Goal: Information Seeking & Learning: Learn about a topic

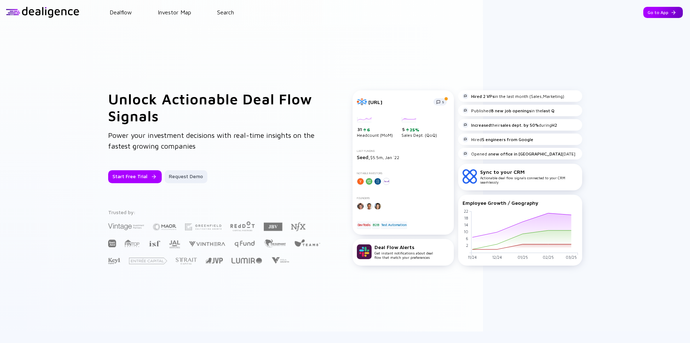
click at [648, 14] on div "Go to App" at bounding box center [663, 12] width 40 height 11
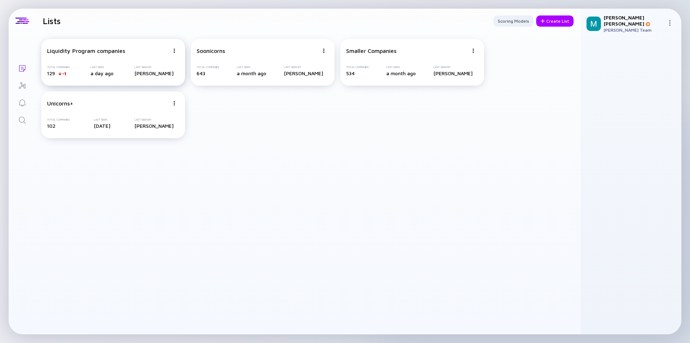
click at [93, 56] on div "Liquidity Program companies Total Companies 129 -1 Last Seen a day ago Last See…" at bounding box center [113, 62] width 144 height 47
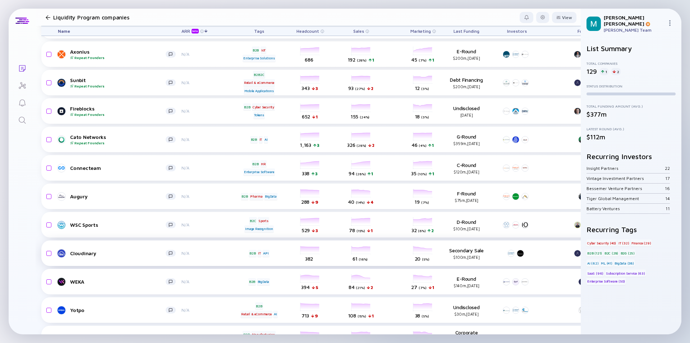
scroll to position [2567, 0]
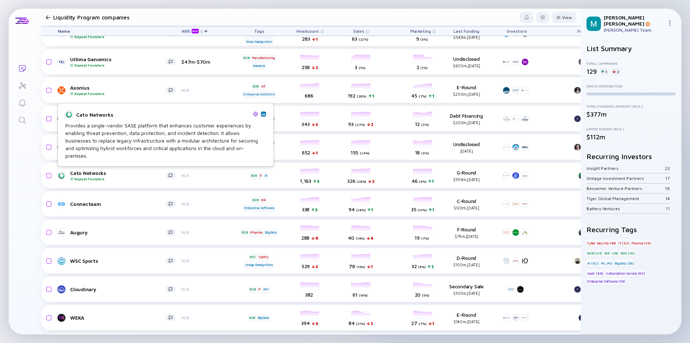
click at [120, 148] on div "Provides a single-vendor SASE platform that enhances customer experiences by en…" at bounding box center [165, 140] width 201 height 38
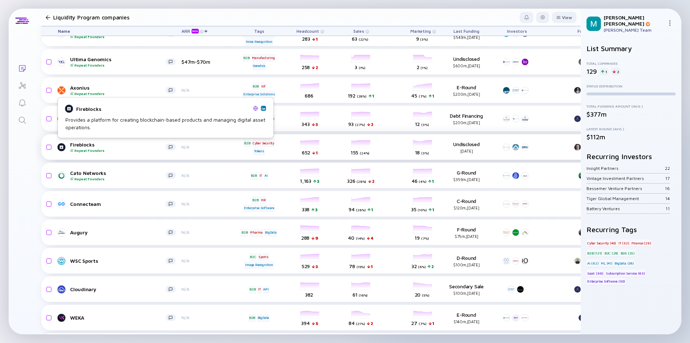
click at [137, 148] on div "Fireblocks Repeat Founders" at bounding box center [118, 146] width 96 height 11
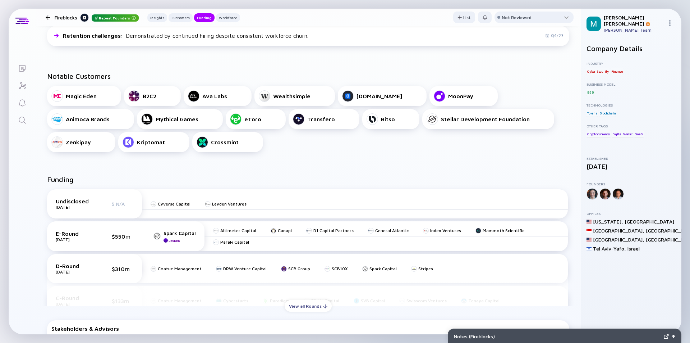
scroll to position [288, 0]
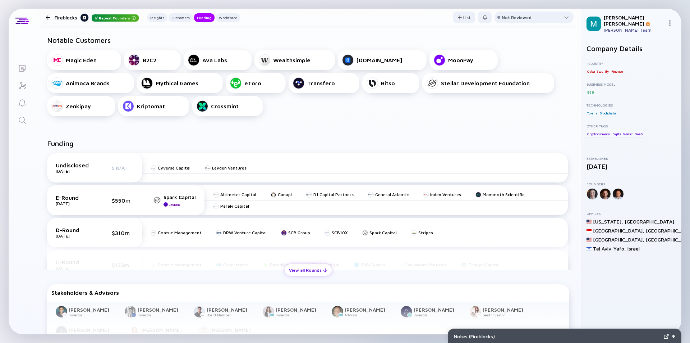
click at [308, 268] on div "View all Rounds" at bounding box center [308, 269] width 47 height 11
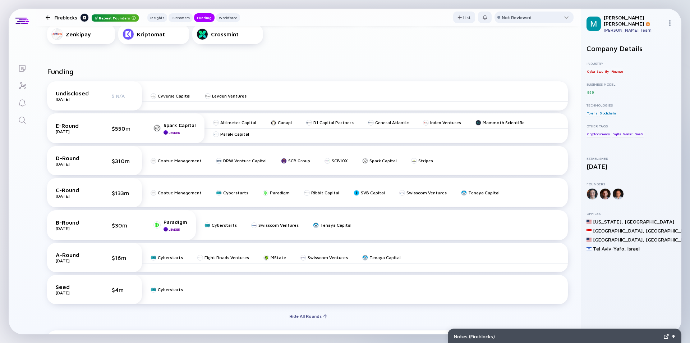
scroll to position [395, 0]
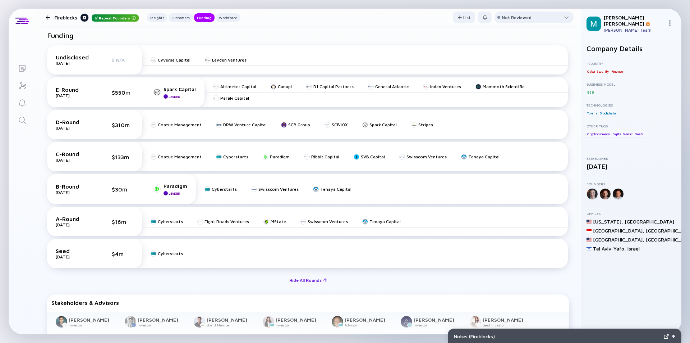
click at [314, 281] on div "Hide All Rounds" at bounding box center [308, 279] width 47 height 11
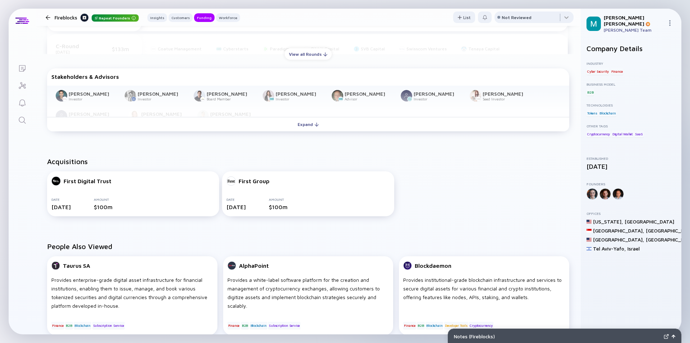
scroll to position [467, 0]
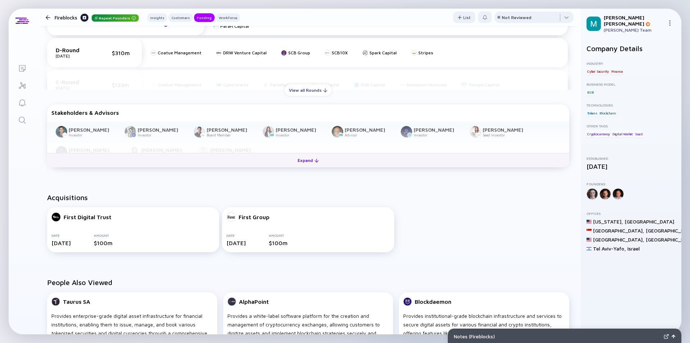
click at [303, 165] on div "Expand" at bounding box center [308, 160] width 30 height 11
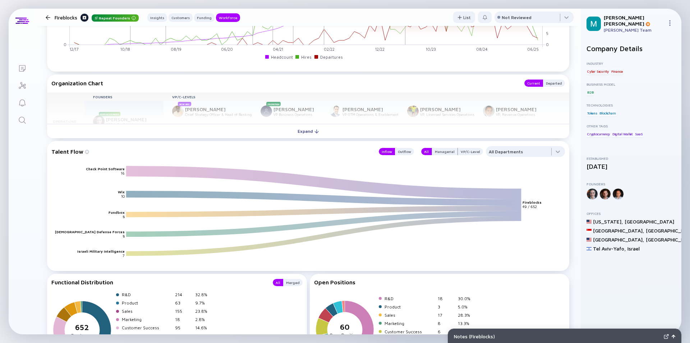
scroll to position [1042, 0]
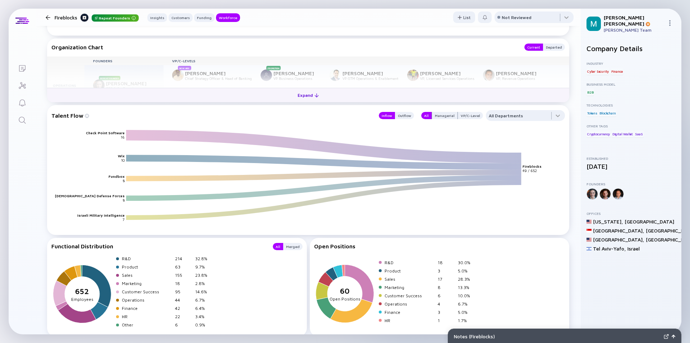
click at [303, 96] on div "Expand" at bounding box center [308, 95] width 30 height 11
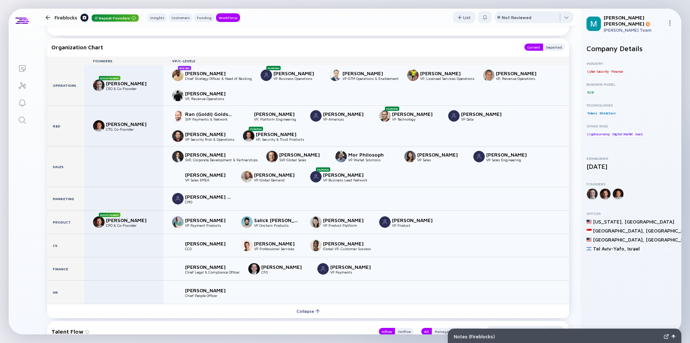
scroll to position [1006, 0]
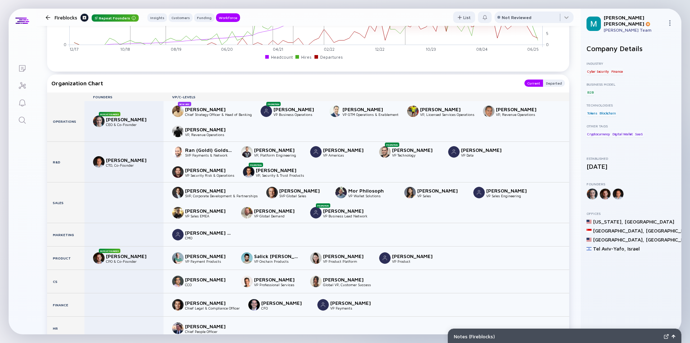
click at [45, 16] on div at bounding box center [48, 17] width 10 height 5
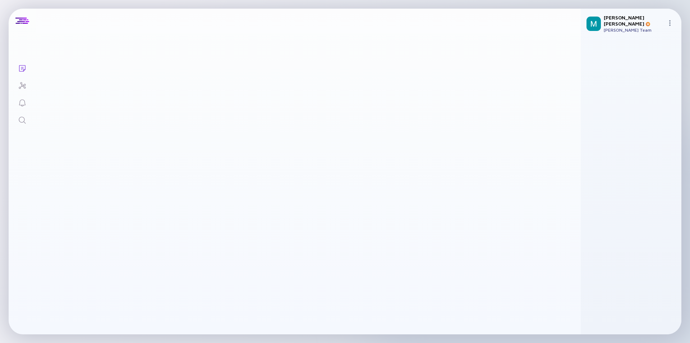
scroll to position [2567, 0]
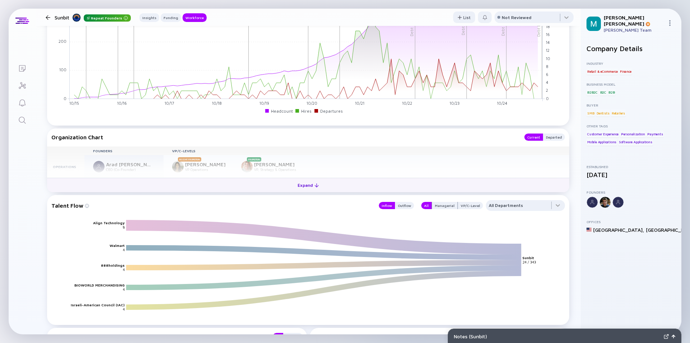
scroll to position [755, 0]
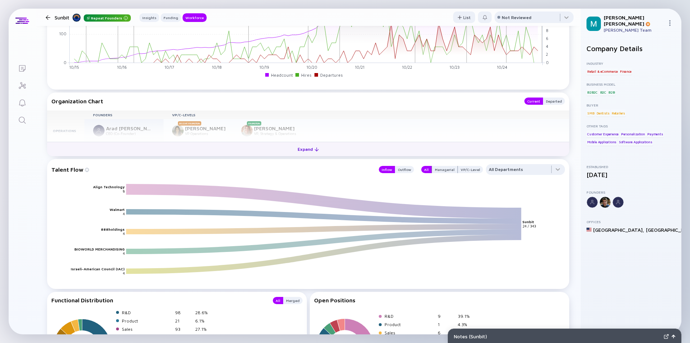
click at [307, 151] on div "Expand" at bounding box center [308, 148] width 30 height 11
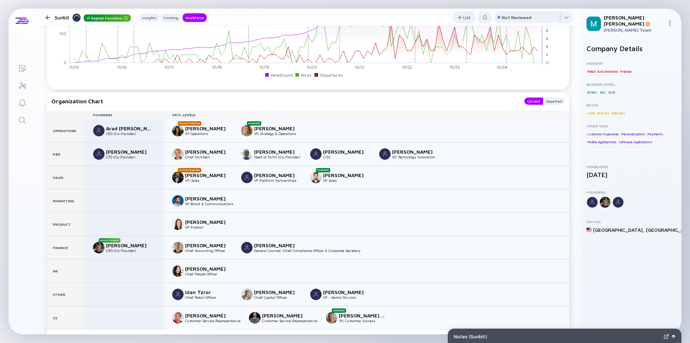
click at [47, 17] on div at bounding box center [48, 17] width 5 height 5
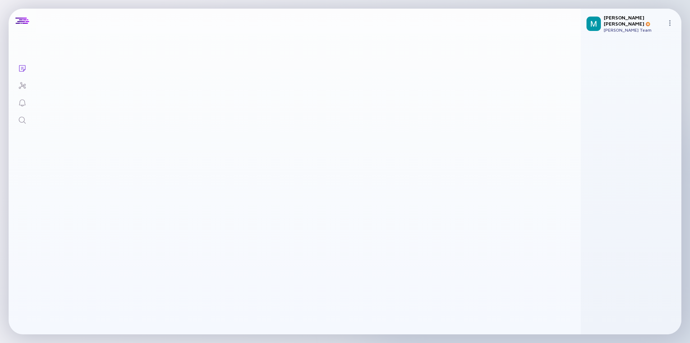
scroll to position [2567, 0]
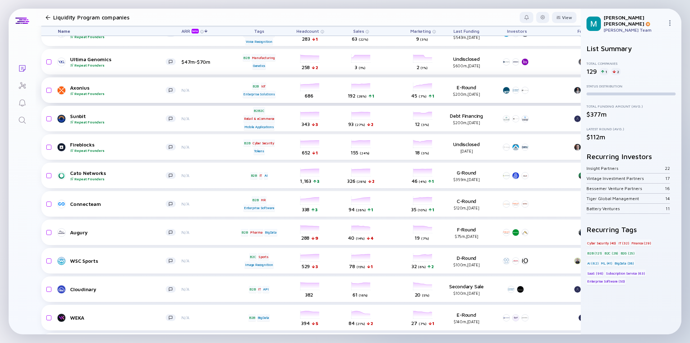
click at [117, 92] on div "Repeat Founders" at bounding box center [118, 93] width 96 height 4
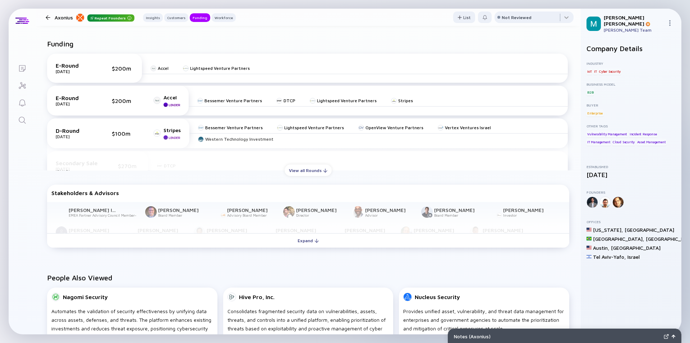
scroll to position [395, 0]
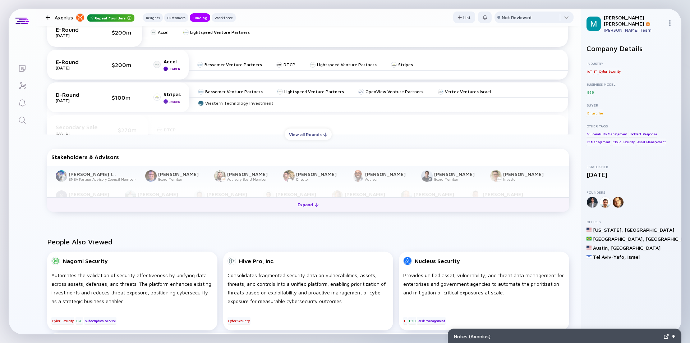
click at [298, 203] on div "Expand" at bounding box center [308, 204] width 30 height 11
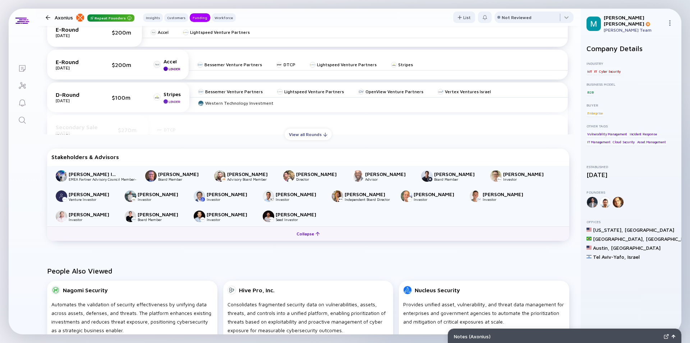
click at [306, 233] on div "Collapse" at bounding box center [308, 233] width 32 height 11
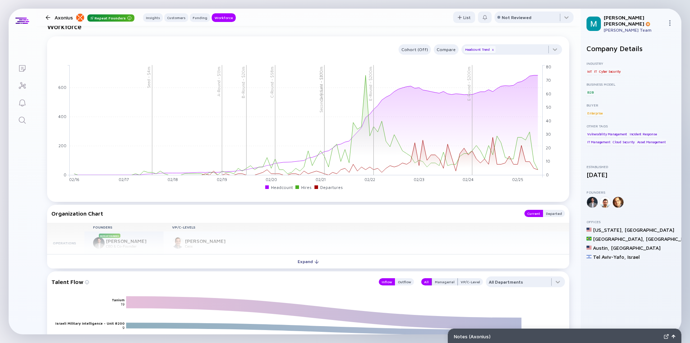
scroll to position [791, 0]
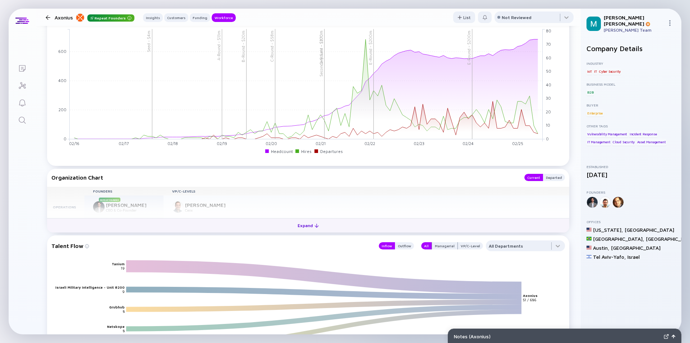
click at [301, 226] on div "Expand" at bounding box center [308, 225] width 30 height 11
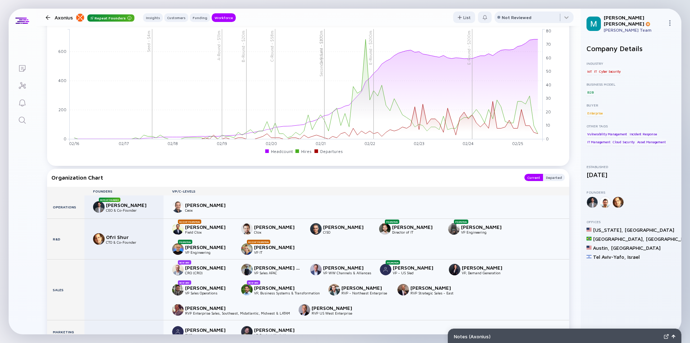
click at [49, 16] on div at bounding box center [48, 17] width 5 height 5
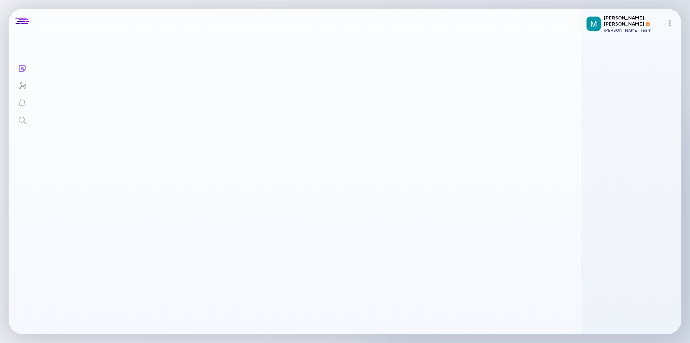
scroll to position [2567, 0]
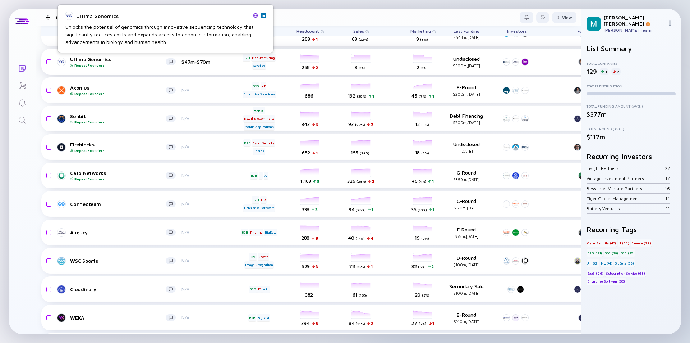
click at [136, 63] on div "Repeat Founders" at bounding box center [118, 65] width 96 height 4
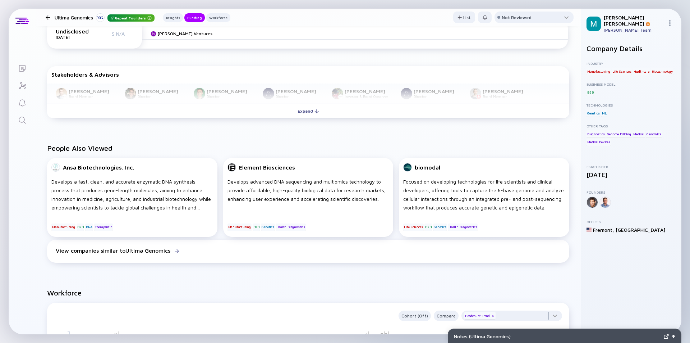
scroll to position [323, 0]
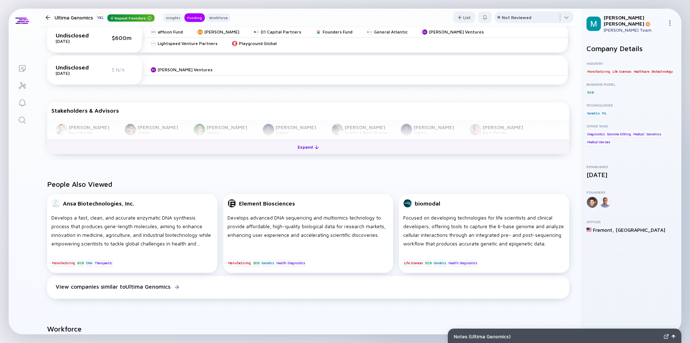
click at [299, 143] on div "Expand" at bounding box center [308, 146] width 30 height 11
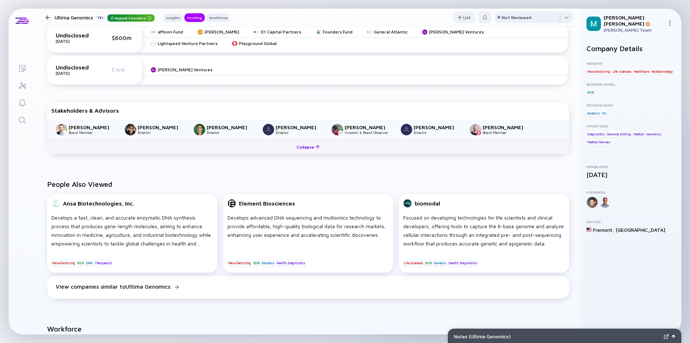
click at [297, 148] on div "Collapse" at bounding box center [308, 146] width 32 height 11
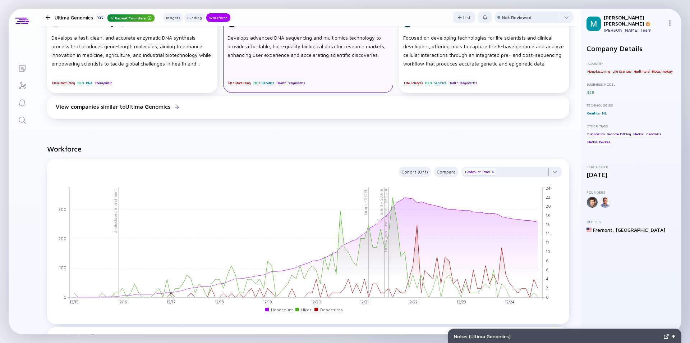
scroll to position [647, 0]
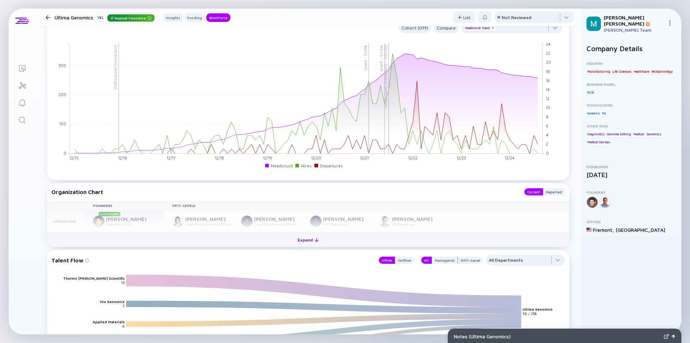
click at [300, 238] on div "Expand" at bounding box center [308, 239] width 30 height 11
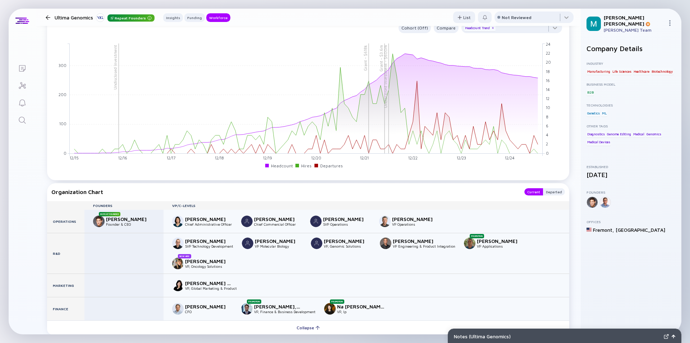
click at [49, 17] on div at bounding box center [48, 17] width 5 height 5
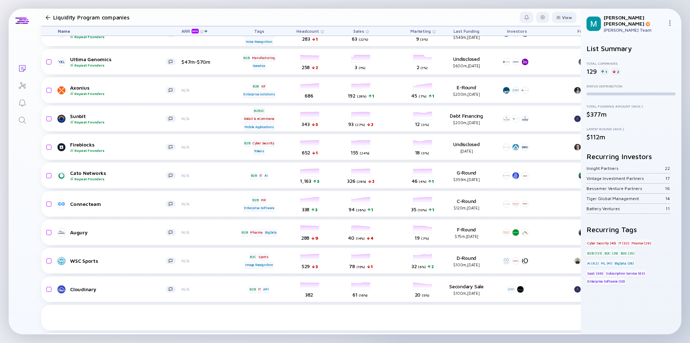
scroll to position [2531, 0]
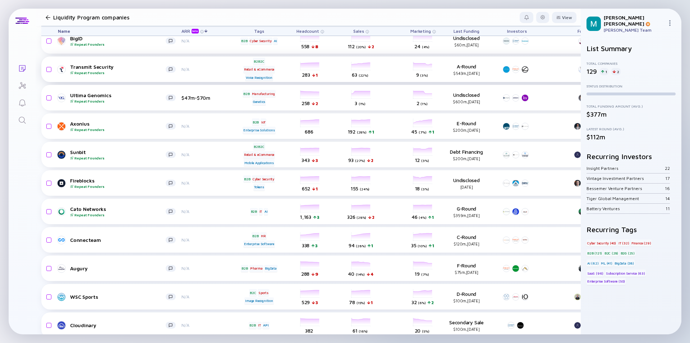
click at [155, 70] on div "Transmit Security Repeat Founders" at bounding box center [118, 69] width 96 height 11
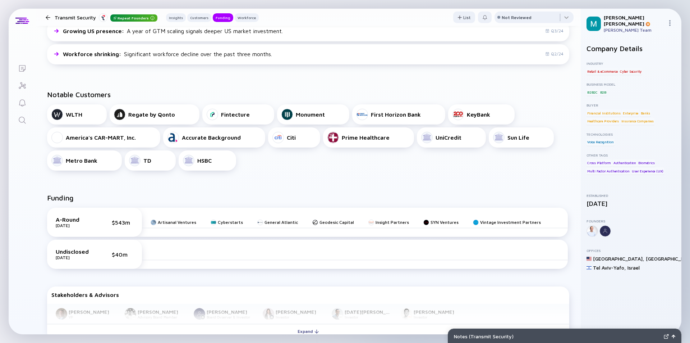
scroll to position [395, 0]
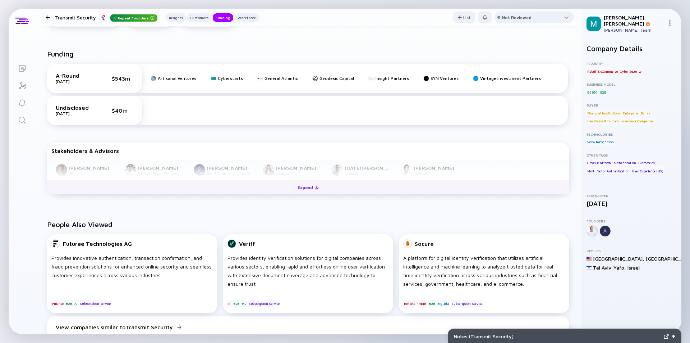
click at [258, 190] on button "Expand" at bounding box center [308, 187] width 522 height 14
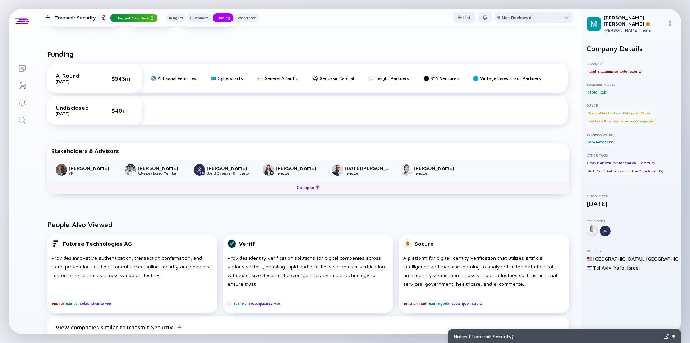
click at [258, 190] on button "Collapse" at bounding box center [308, 187] width 522 height 14
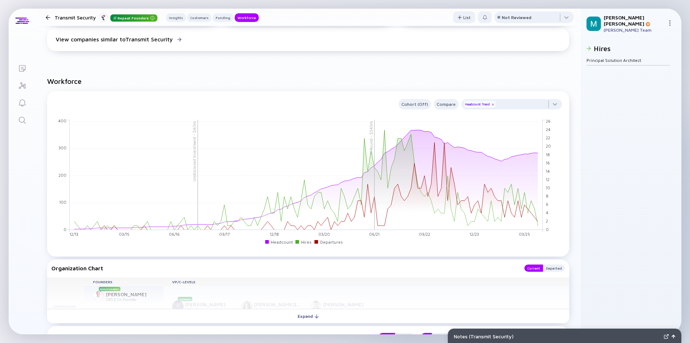
scroll to position [755, 0]
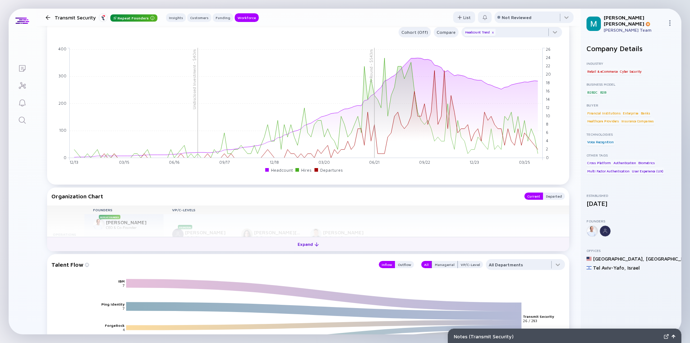
click at [307, 243] on div "Expand" at bounding box center [308, 243] width 30 height 11
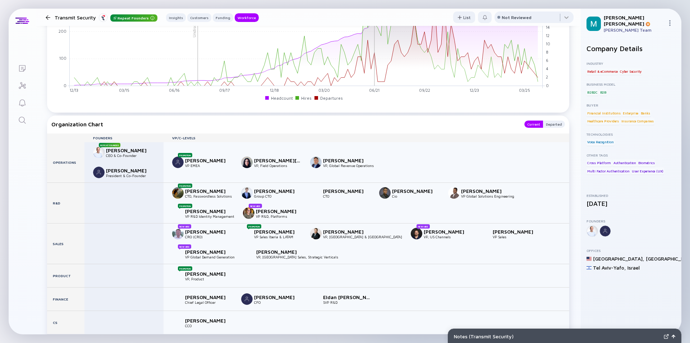
scroll to position [863, 0]
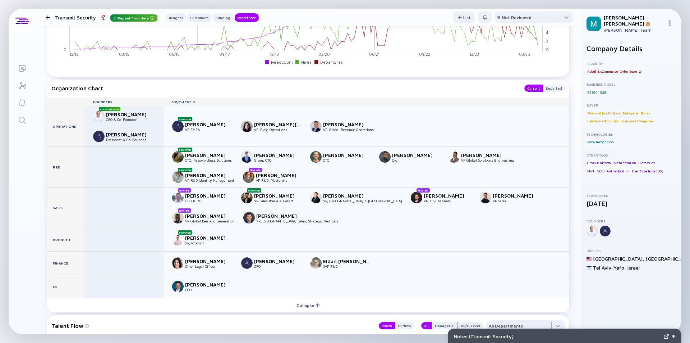
click at [49, 15] on div at bounding box center [48, 17] width 5 height 5
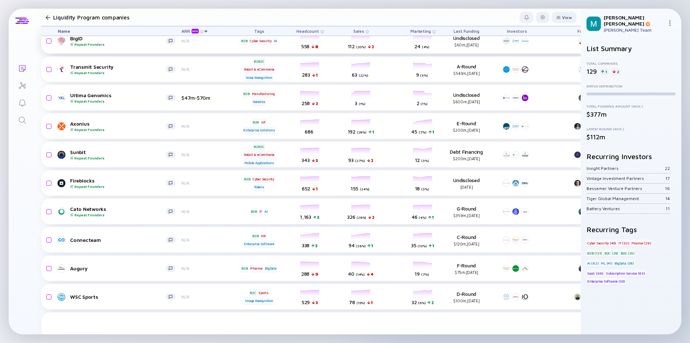
scroll to position [2495, 0]
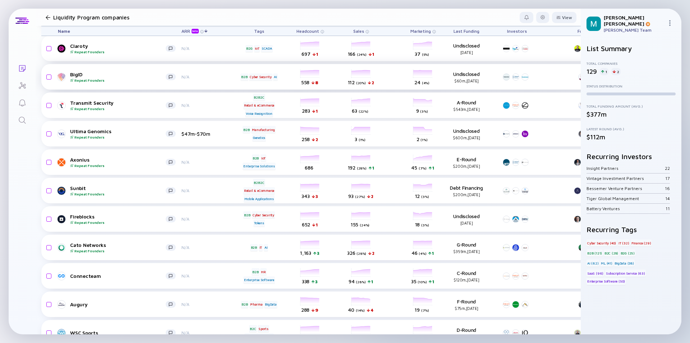
click at [126, 75] on div "BigID Repeat Founders" at bounding box center [118, 76] width 96 height 11
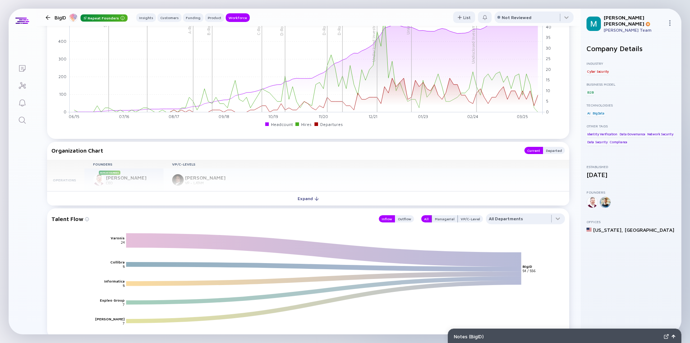
scroll to position [970, 0]
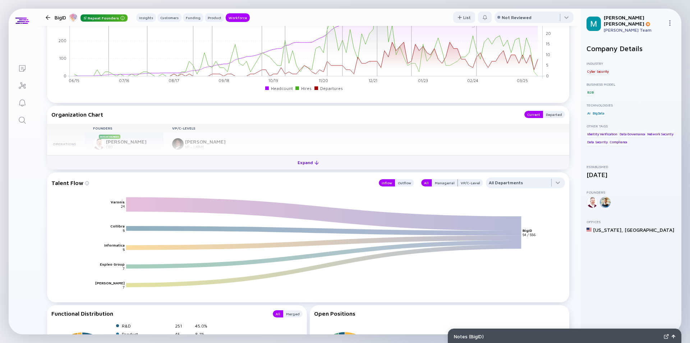
click at [306, 162] on div "Expand" at bounding box center [308, 162] width 30 height 11
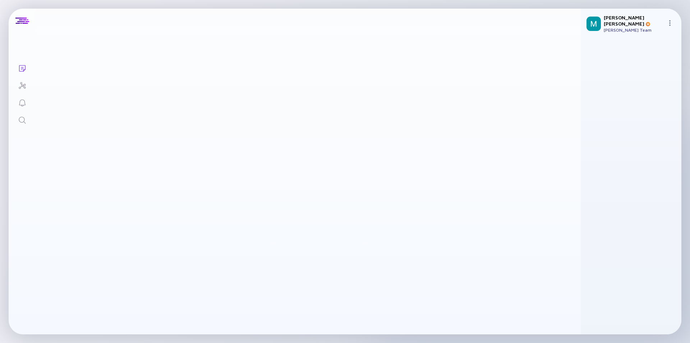
scroll to position [2495, 0]
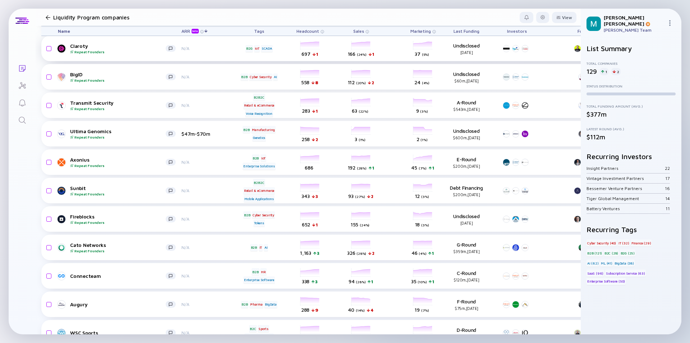
click at [133, 54] on div "Repeat Founders" at bounding box center [118, 52] width 96 height 4
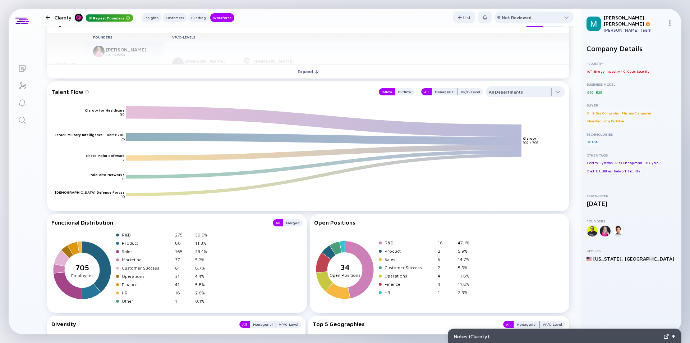
scroll to position [899, 0]
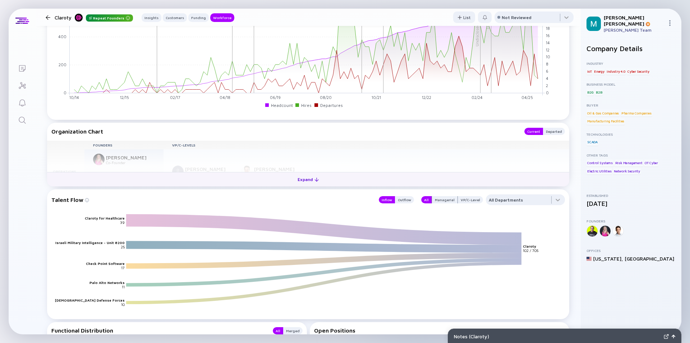
click at [304, 179] on div "Expand" at bounding box center [308, 179] width 30 height 11
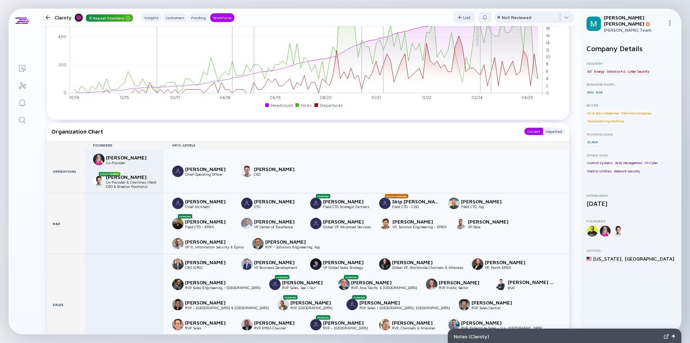
drag, startPoint x: 357, startPoint y: 157, endPoint x: 357, endPoint y: 147, distance: 10.1
drag, startPoint x: 357, startPoint y: 147, endPoint x: 294, endPoint y: 156, distance: 63.5
click at [294, 157] on div "[PERSON_NAME] Chief Operating Officer [PERSON_NAME] CEO" at bounding box center [367, 170] width 406 height 43
click at [49, 19] on div at bounding box center [48, 17] width 5 height 5
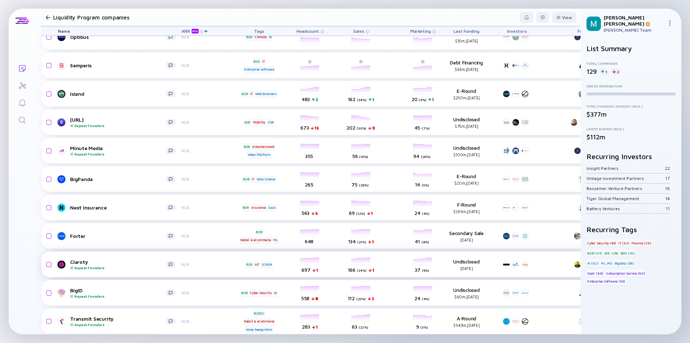
scroll to position [2328, 0]
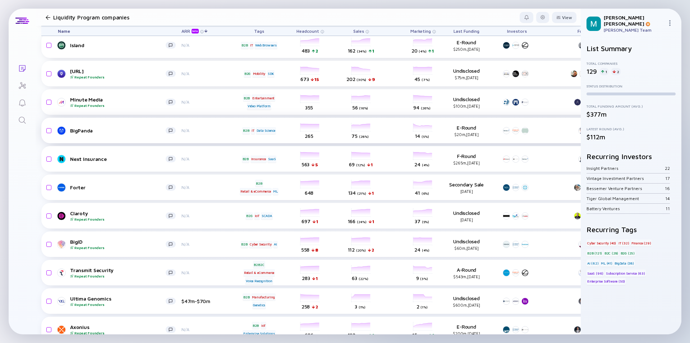
click at [215, 134] on div "BigPanda N/A B2B IT Data Science headcount-bigpanda 265 Headcount salesColumn-b…" at bounding box center [411, 131] width 740 height 26
click at [139, 159] on div "Next Insurance" at bounding box center [118, 159] width 96 height 6
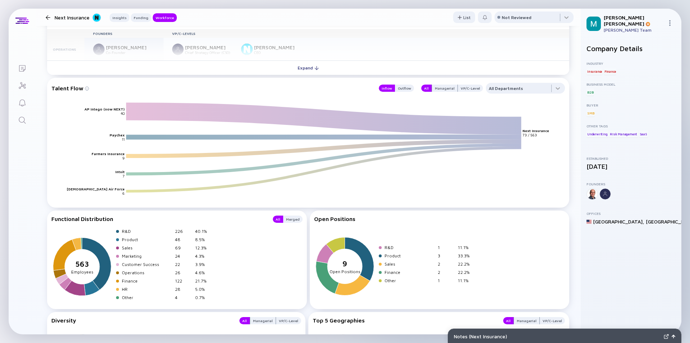
scroll to position [791, 0]
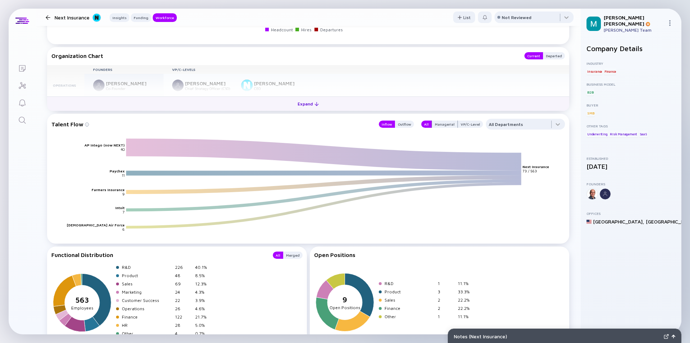
click at [301, 101] on div "Expand" at bounding box center [308, 103] width 30 height 11
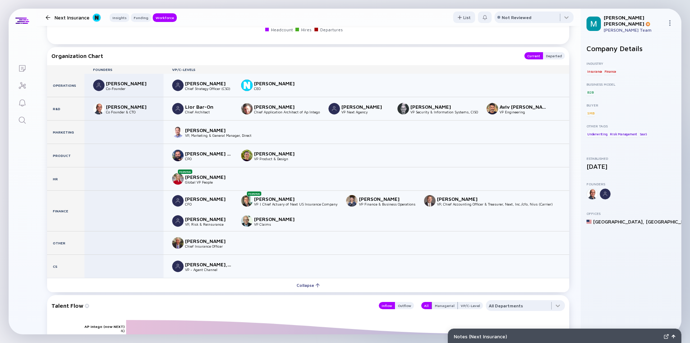
drag, startPoint x: 47, startPoint y: 17, endPoint x: 51, endPoint y: 16, distance: 3.8
click at [48, 17] on div at bounding box center [48, 17] width 5 height 5
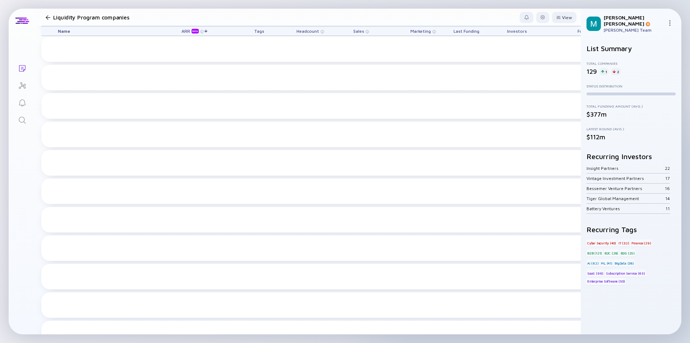
scroll to position [2328, 0]
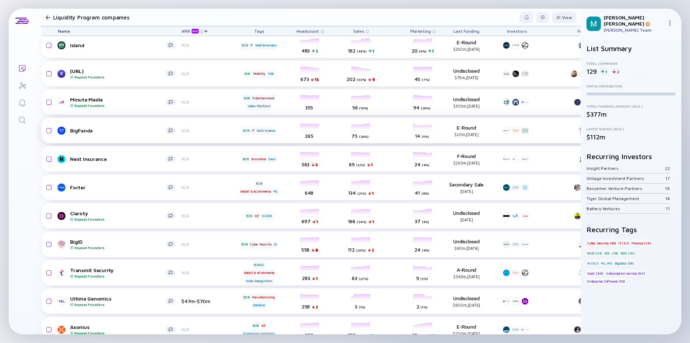
click at [115, 126] on link "BigPanda" at bounding box center [120, 130] width 124 height 9
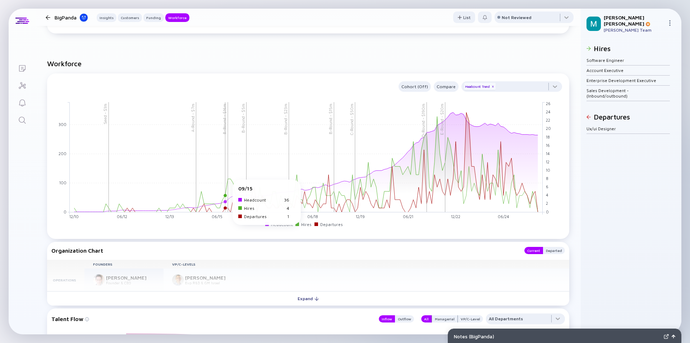
scroll to position [827, 0]
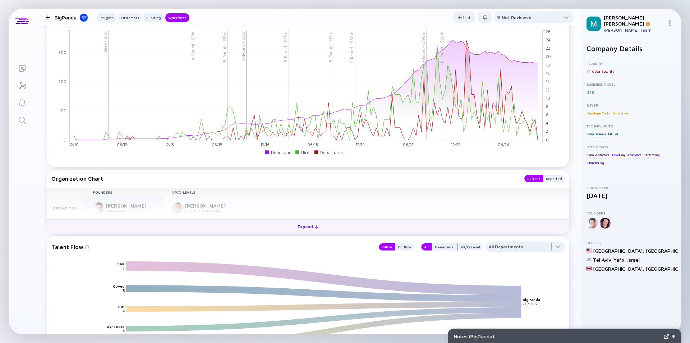
click at [303, 225] on div "Expand" at bounding box center [308, 226] width 30 height 11
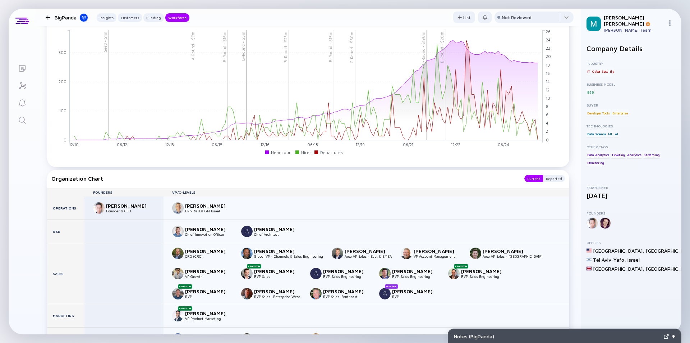
click at [50, 18] on div at bounding box center [48, 17] width 10 height 5
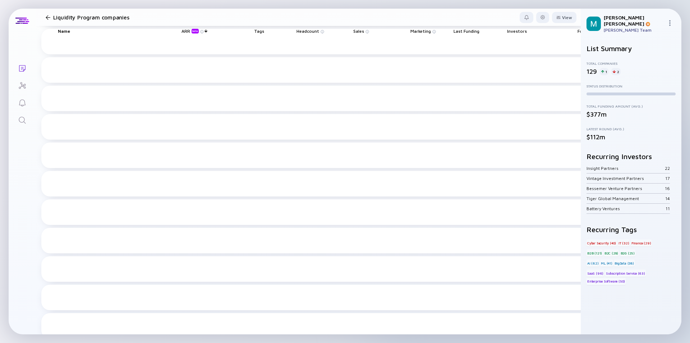
scroll to position [2328, 0]
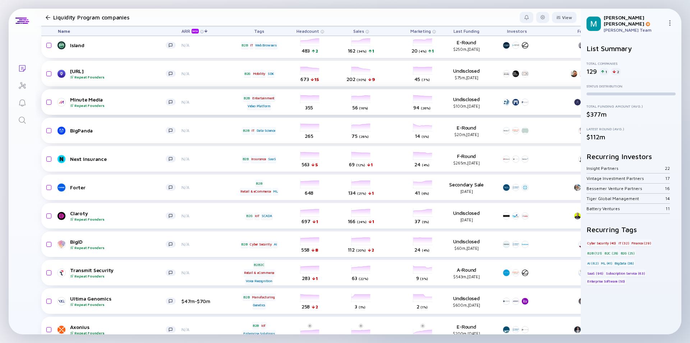
drag, startPoint x: 136, startPoint y: 104, endPoint x: 131, endPoint y: 105, distance: 4.7
click at [136, 104] on div "Repeat Founders" at bounding box center [118, 105] width 96 height 4
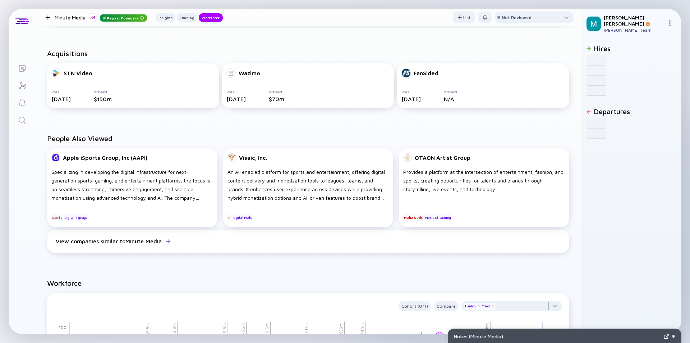
scroll to position [827, 0]
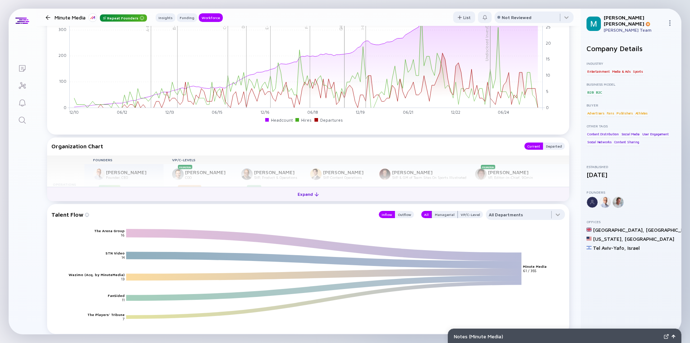
click at [303, 195] on div "Expand" at bounding box center [308, 193] width 30 height 11
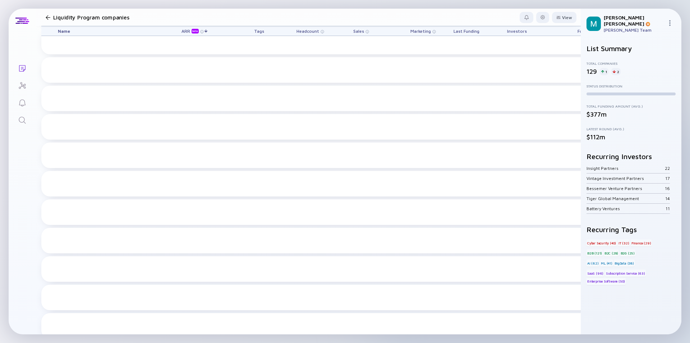
scroll to position [2328, 0]
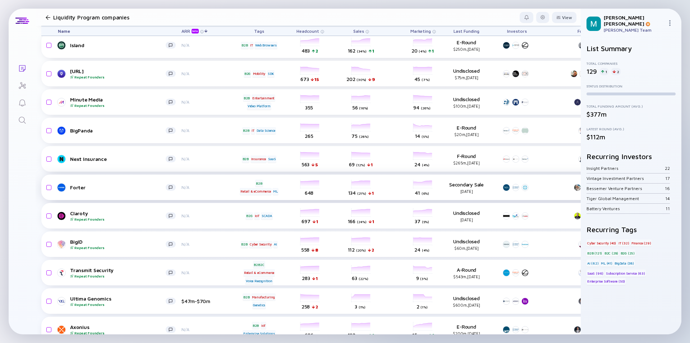
click at [145, 190] on link "Forter" at bounding box center [120, 187] width 124 height 9
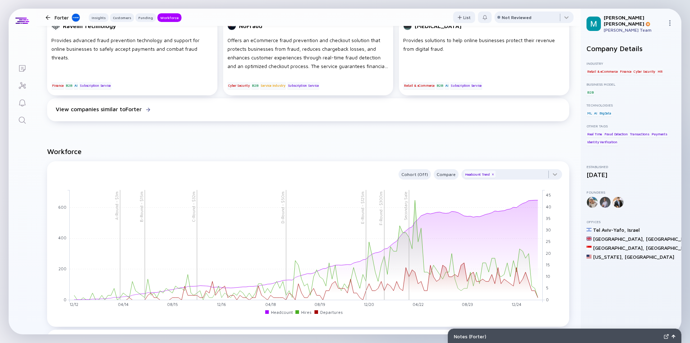
scroll to position [791, 0]
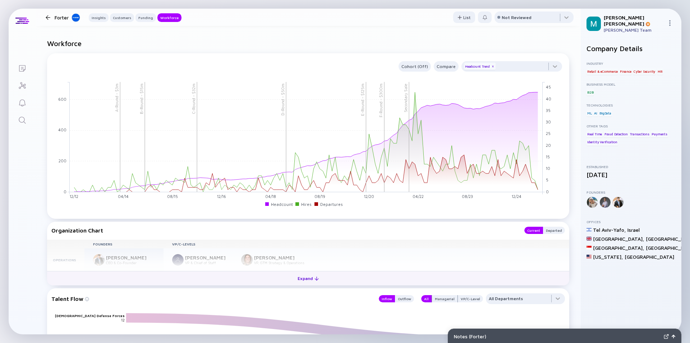
click at [299, 279] on div "Expand" at bounding box center [308, 277] width 30 height 11
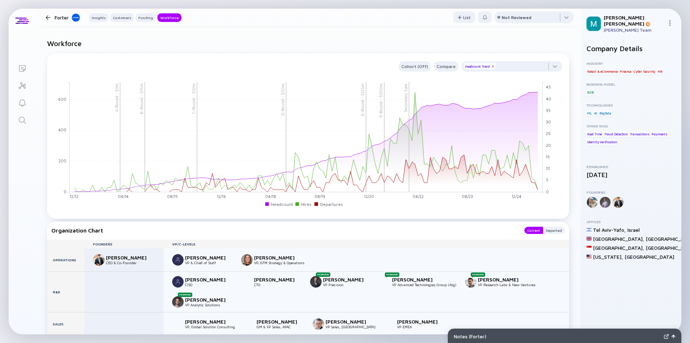
scroll to position [863, 0]
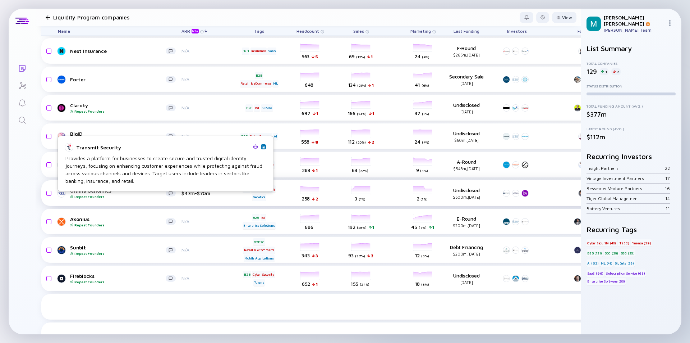
scroll to position [2400, 0]
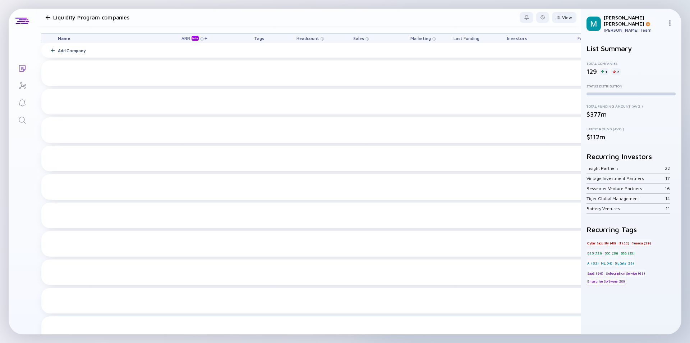
scroll to position [2400, 0]
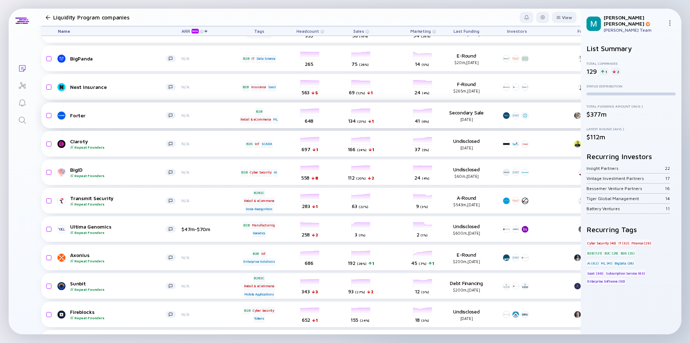
click at [128, 120] on div "Forter N/A B2B Retail & eCommerce ML headcount-forter 648 Headcount salesColumn…" at bounding box center [411, 115] width 740 height 26
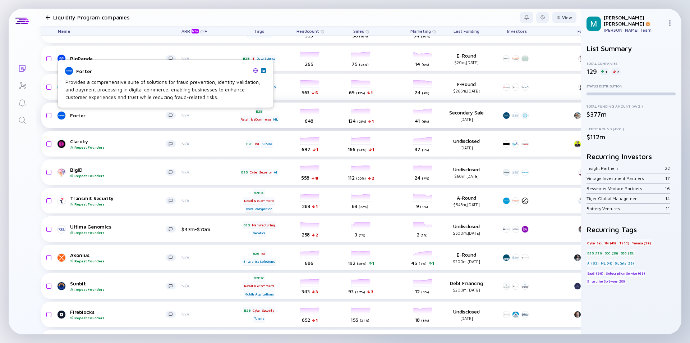
click at [120, 118] on div "Forter" at bounding box center [118, 115] width 96 height 6
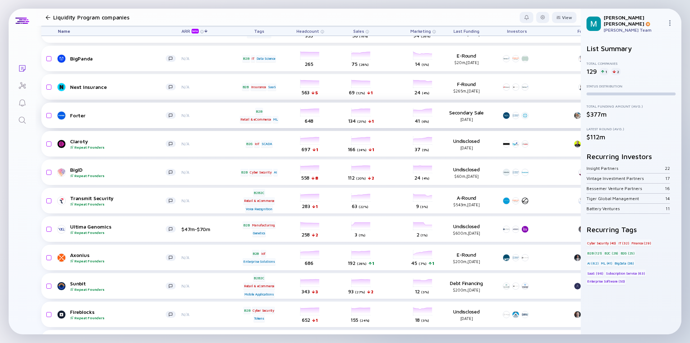
click at [120, 118] on div "Forter" at bounding box center [118, 115] width 96 height 6
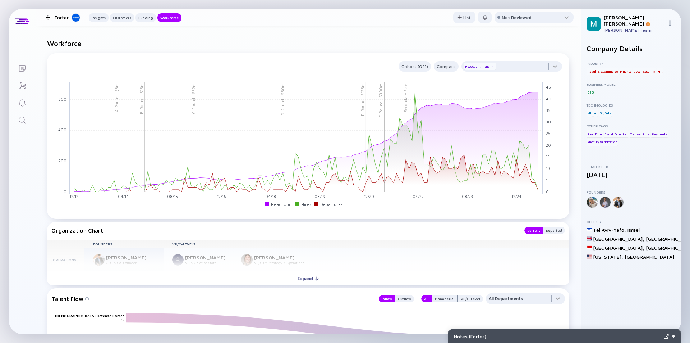
scroll to position [863, 0]
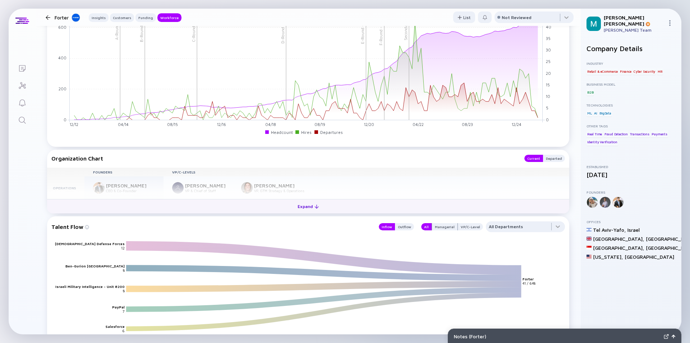
click at [299, 205] on div "Expand" at bounding box center [308, 206] width 30 height 11
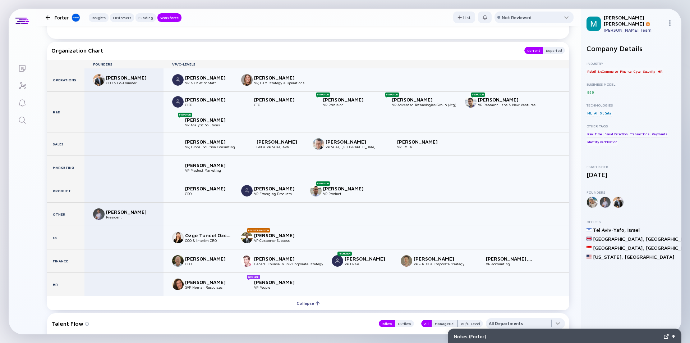
scroll to position [1006, 0]
